Goal: Find specific page/section: Find specific page/section

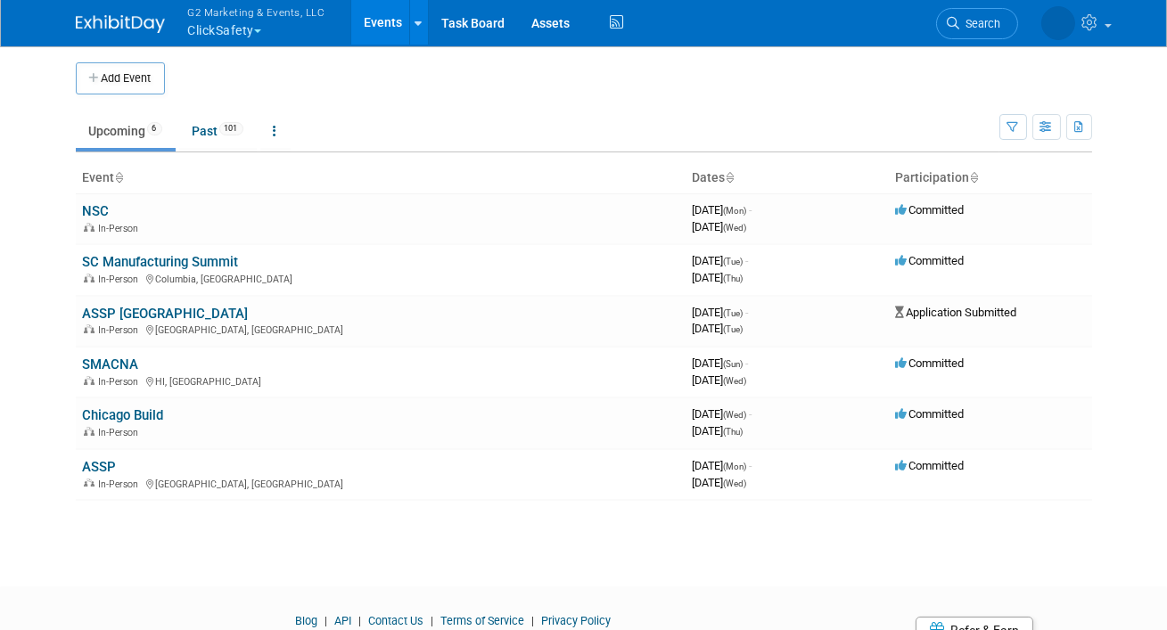
click at [222, 29] on button "G2 Marketing & Events, LLC ClickSafety" at bounding box center [266, 23] width 161 height 46
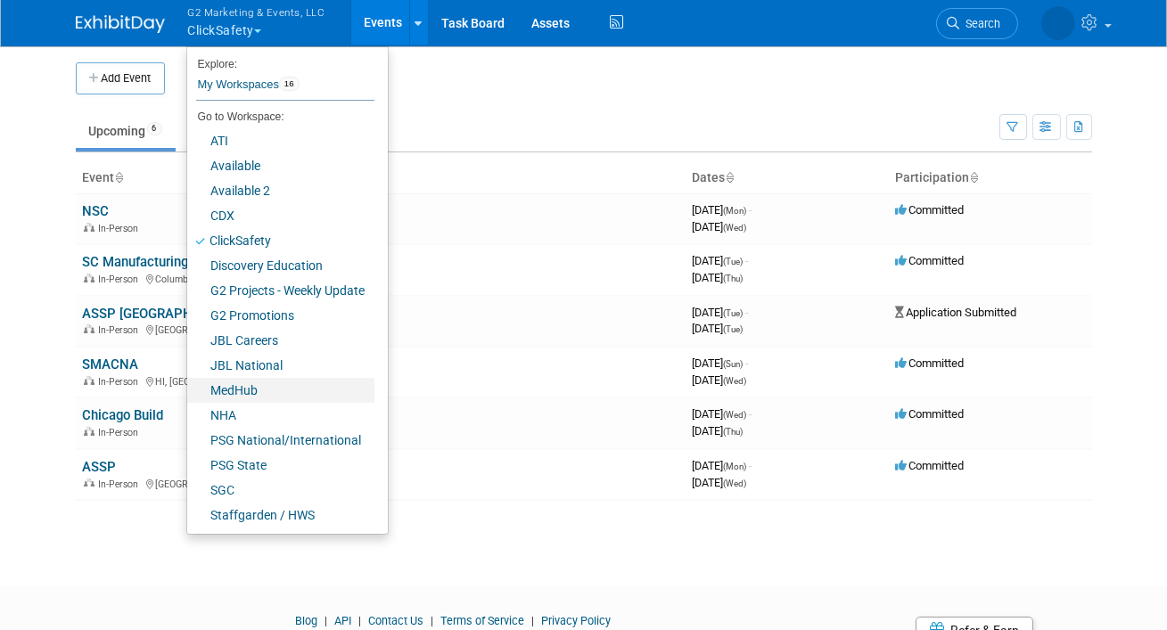
click at [237, 393] on link "MedHub" at bounding box center [280, 390] width 187 height 25
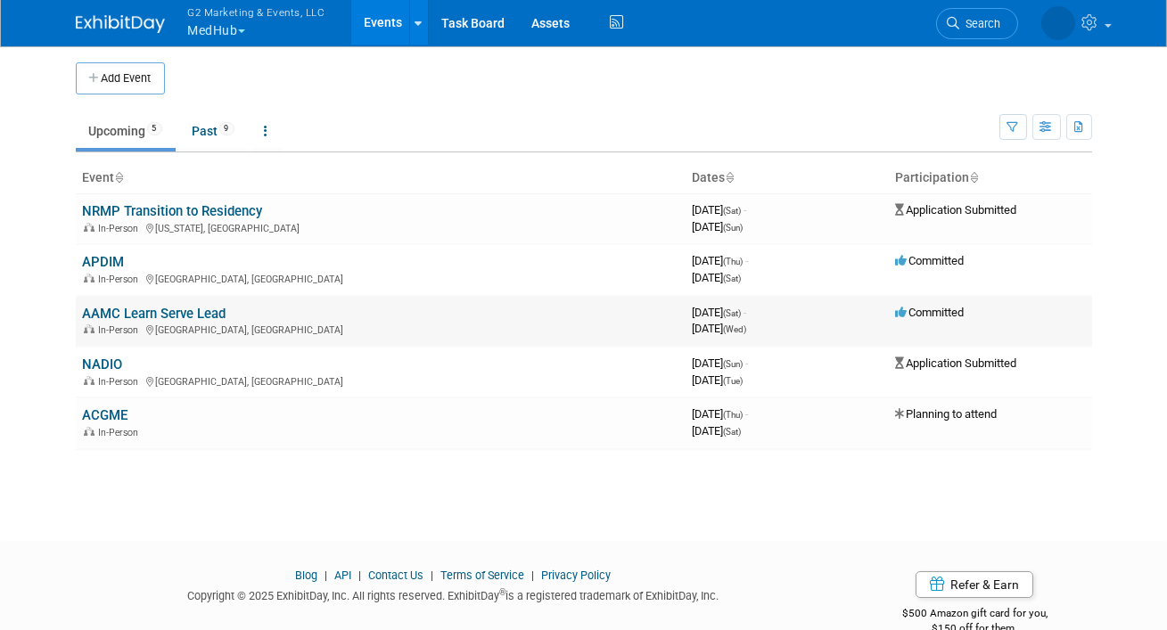
click at [113, 314] on link "AAMC Learn Serve Lead" at bounding box center [155, 314] width 144 height 16
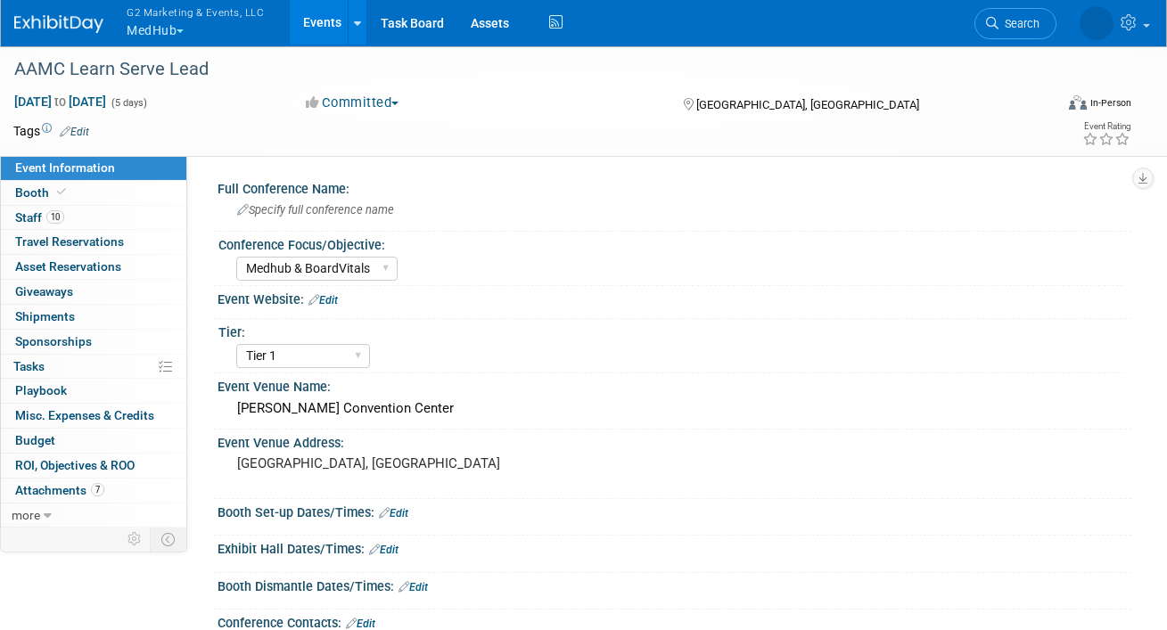
select select "Medhub & BoardVitals"
select select "Tier 1"
click at [76, 196] on link "Booth" at bounding box center [93, 193] width 185 height 24
